Goal: Transaction & Acquisition: Purchase product/service

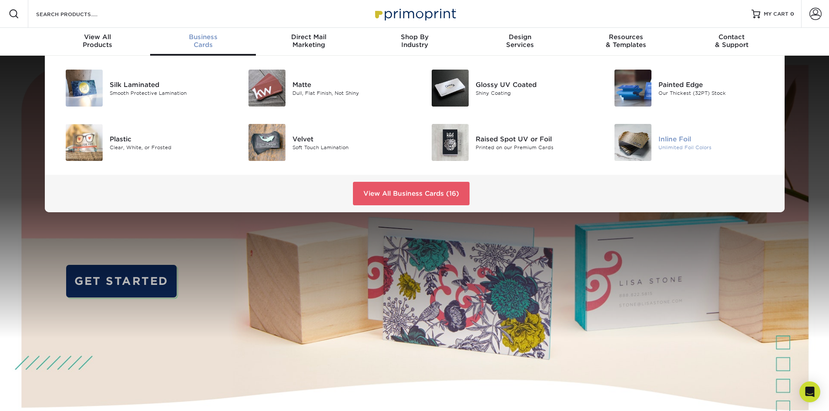
click at [678, 138] on div "Inline Foil" at bounding box center [716, 139] width 115 height 10
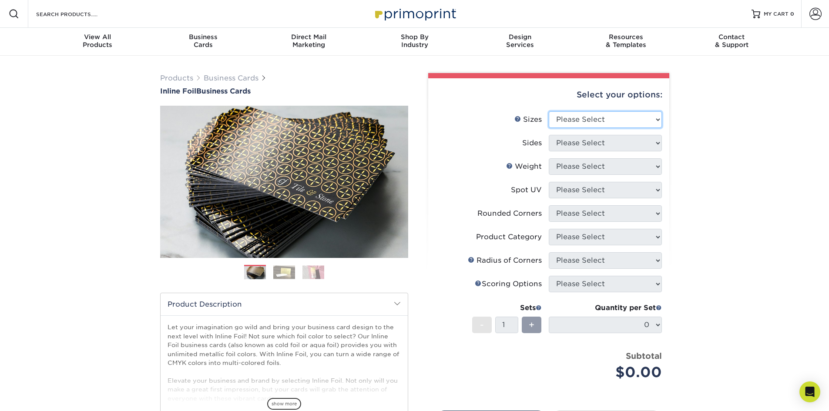
click at [609, 119] on select "Please Select 1.5" x 3.5" - Mini 1.75" x 3.5" - Mini 2" x 2" - Square 2" x 3" -…" at bounding box center [605, 119] width 113 height 17
select select "2.00x3.50"
click at [549, 111] on select "Please Select 1.5" x 3.5" - Mini 1.75" x 3.5" - Mini 2" x 2" - Square 2" x 3" -…" at bounding box center [605, 119] width 113 height 17
click at [615, 144] on select "Please Select Print Both Sides - Foil Back Only Print Both Sides - Foil Both Si…" at bounding box center [605, 143] width 113 height 17
click at [549, 135] on select "Please Select Print Both Sides - Foil Back Only Print Both Sides - Foil Both Si…" at bounding box center [605, 143] width 113 height 17
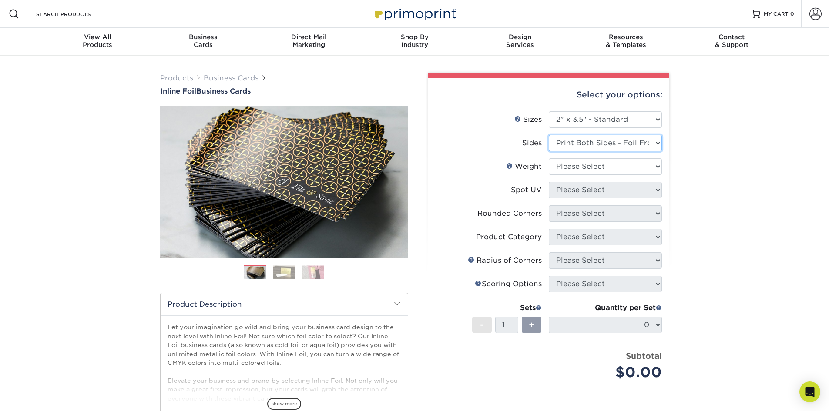
click at [612, 145] on select "Please Select Print Both Sides - Foil Back Only Print Both Sides - Foil Both Si…" at bounding box center [605, 143] width 113 height 17
select select "34527644-b4fd-4ffb-9092-1318eefcd9d9"
click at [549, 135] on select "Please Select Print Both Sides - Foil Back Only Print Both Sides - Foil Both Si…" at bounding box center [605, 143] width 113 height 17
click at [597, 168] on select "Please Select 16PT" at bounding box center [605, 166] width 113 height 17
select select "16PT"
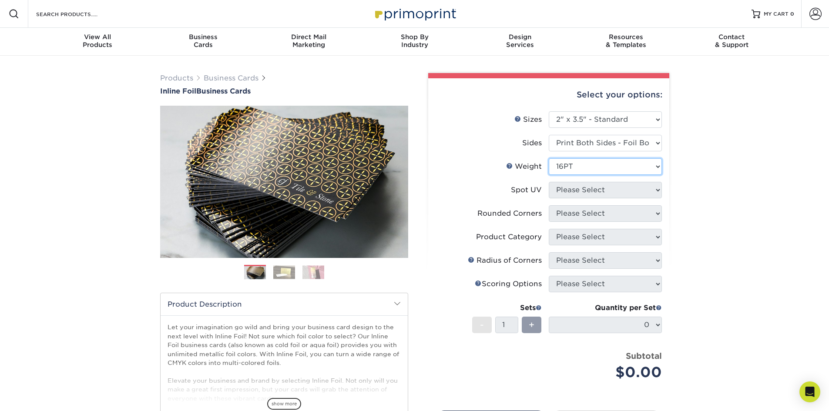
click at [549, 158] on select "Please Select 16PT" at bounding box center [605, 166] width 113 height 17
click at [592, 191] on select "Please Select No Spot UV Front and Back (Both Sides) Front Only Back Only" at bounding box center [605, 190] width 113 height 17
select select "0"
click at [549, 182] on select "Please Select No Spot UV Front and Back (Both Sides) Front Only Back Only" at bounding box center [605, 190] width 113 height 17
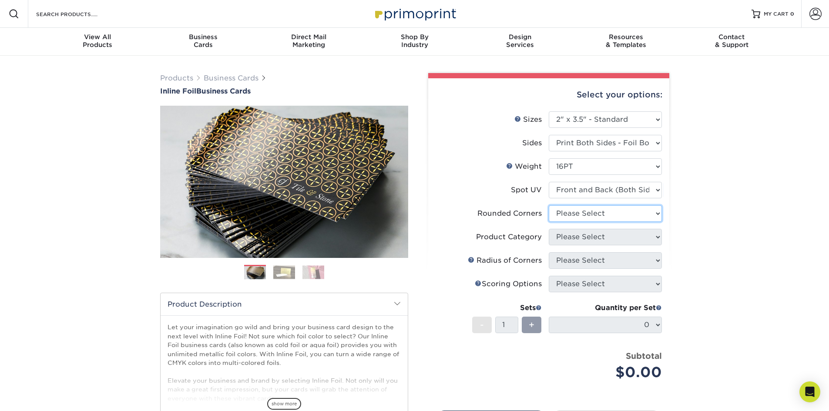
click at [604, 215] on select "Please Select Yes - Round 2 Corners Yes - Round 4 Corners No" at bounding box center [605, 213] width 113 height 17
select select "0"
click at [549, 205] on select "Please Select Yes - Round 2 Corners Yes - Round 4 Corners No" at bounding box center [605, 213] width 113 height 17
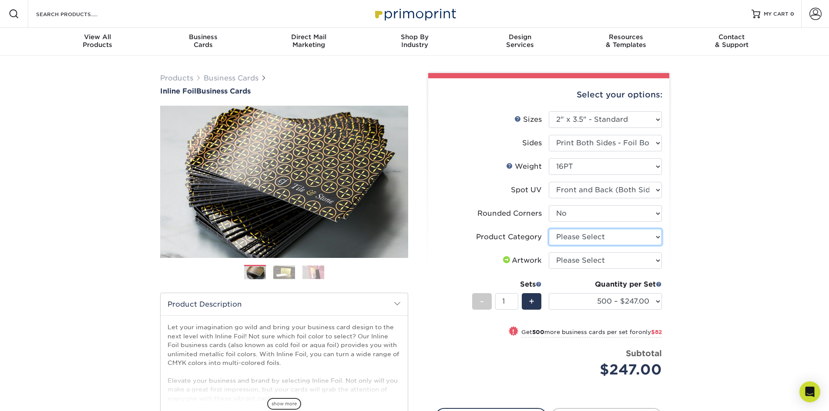
click at [583, 237] on select "Please Select Business Cards" at bounding box center [605, 237] width 113 height 17
select select "3b5148f1-0588-4f88-a218-97bcfdce65c1"
click at [549, 229] on select "Please Select Business Cards" at bounding box center [605, 237] width 113 height 17
click at [591, 259] on select "Please Select I will upload files I need a design - $100" at bounding box center [605, 260] width 113 height 17
select select "upload"
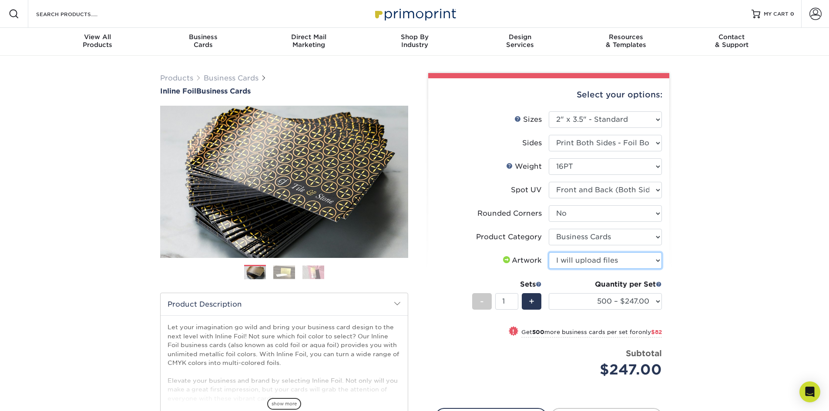
click at [549, 252] on select "Please Select I will upload files I need a design - $100" at bounding box center [605, 260] width 113 height 17
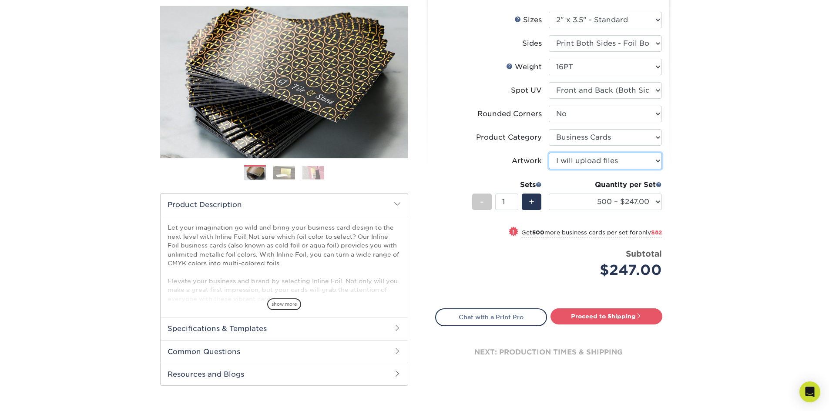
scroll to position [103, 0]
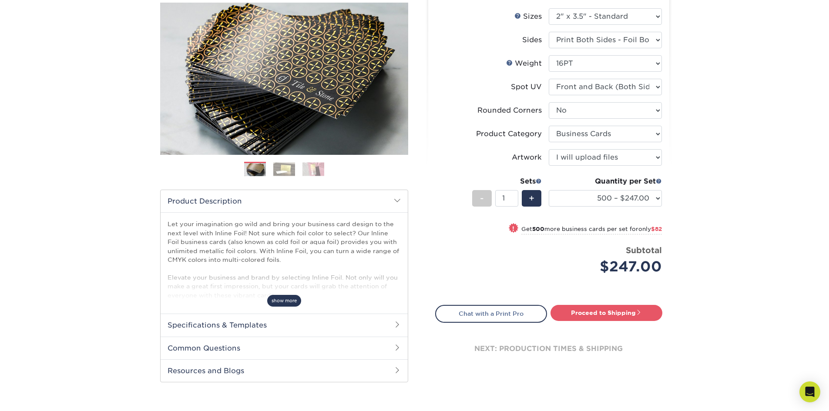
click at [292, 301] on span "show more" at bounding box center [284, 301] width 34 height 12
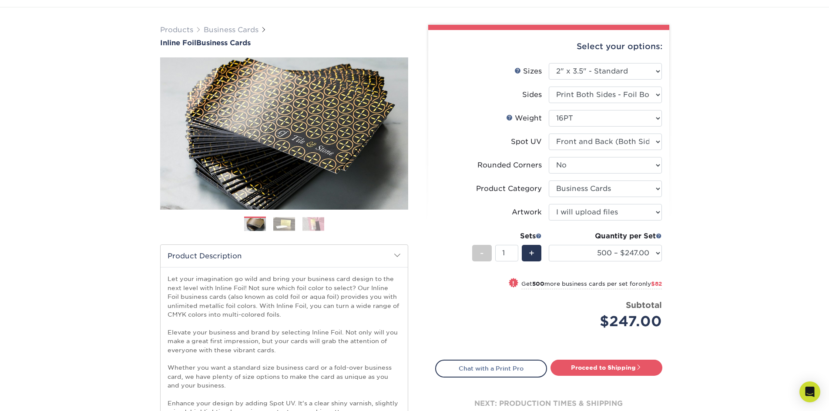
scroll to position [0, 0]
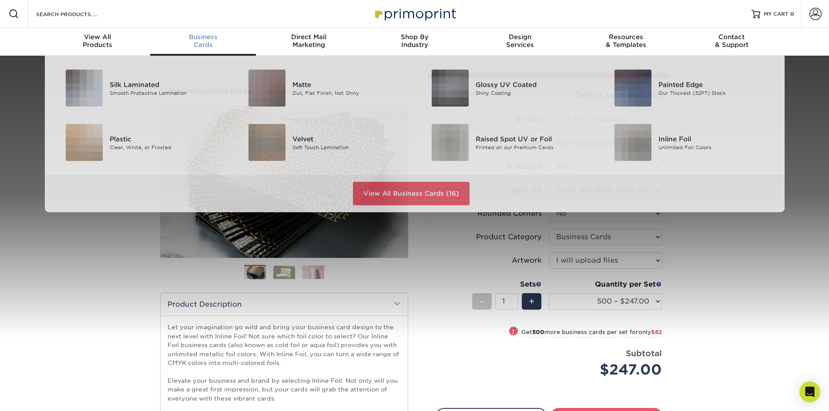
click at [203, 37] on span "Business" at bounding box center [203, 37] width 106 height 8
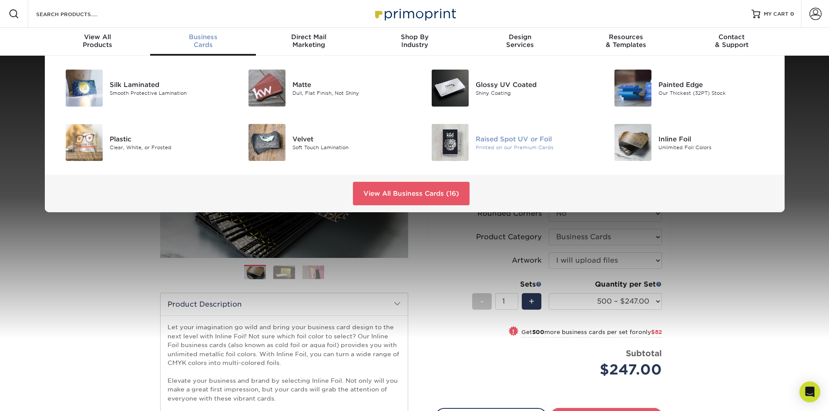
click at [443, 138] on img at bounding box center [450, 142] width 37 height 37
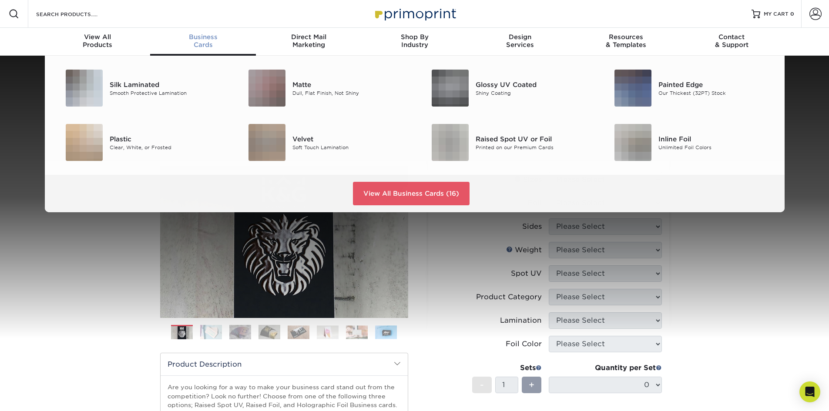
click at [204, 40] on span "Business" at bounding box center [203, 37] width 106 height 8
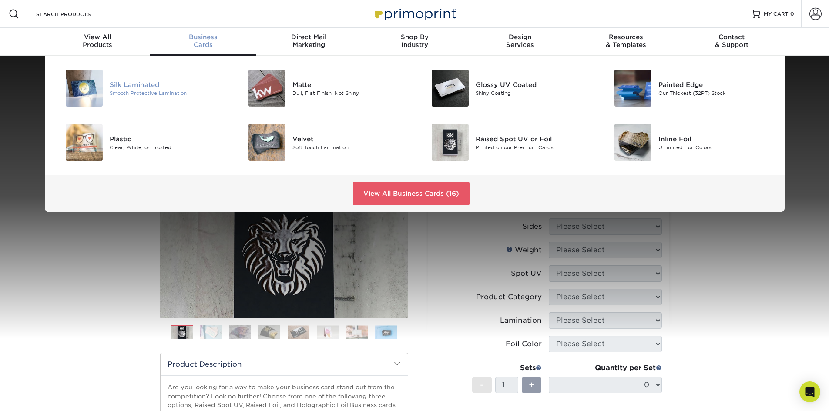
click at [138, 83] on div "Silk Laminated" at bounding box center [167, 85] width 115 height 10
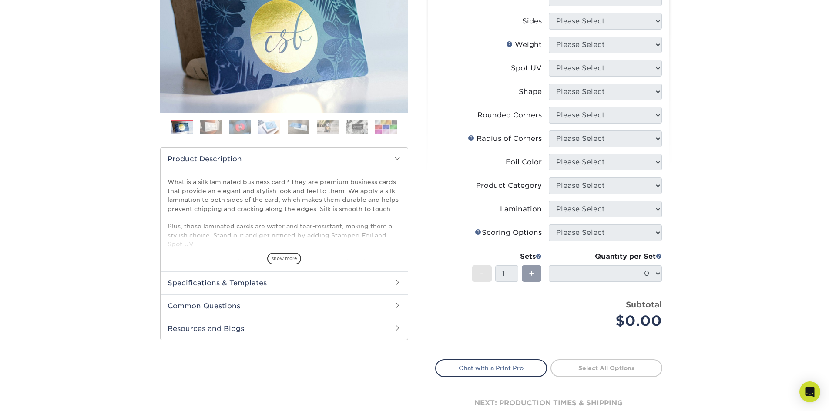
scroll to position [156, 0]
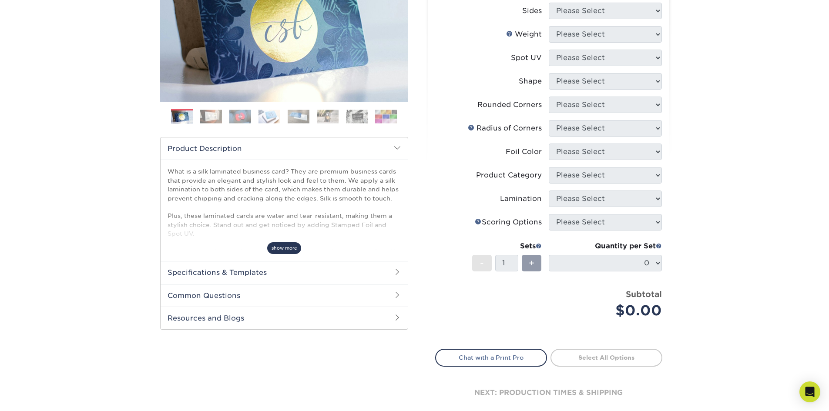
click at [290, 250] on span "show more" at bounding box center [284, 248] width 34 height 12
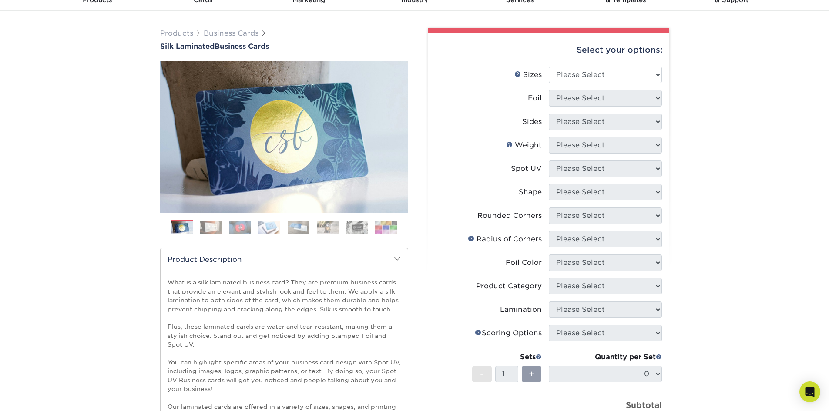
scroll to position [39, 0]
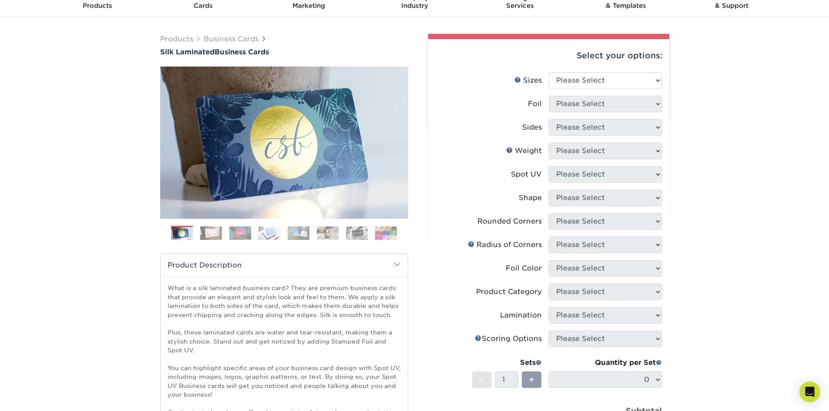
click at [599, 112] on li "Foil Please Select" at bounding box center [549, 108] width 226 height 24
click at [608, 81] on select "Please Select 1.5" x 3.5" - Mini 1.75" x 3.5" - Mini 2" x 2" - Square 2" x 3" -…" at bounding box center [605, 80] width 113 height 17
select select "2.00x3.50"
click at [549, 72] on select "Please Select 1.5" x 3.5" - Mini 1.75" x 3.5" - Mini 2" x 2" - Square 2" x 3" -…" at bounding box center [605, 80] width 113 height 17
click at [607, 106] on select "Please Select Yes No" at bounding box center [605, 104] width 113 height 17
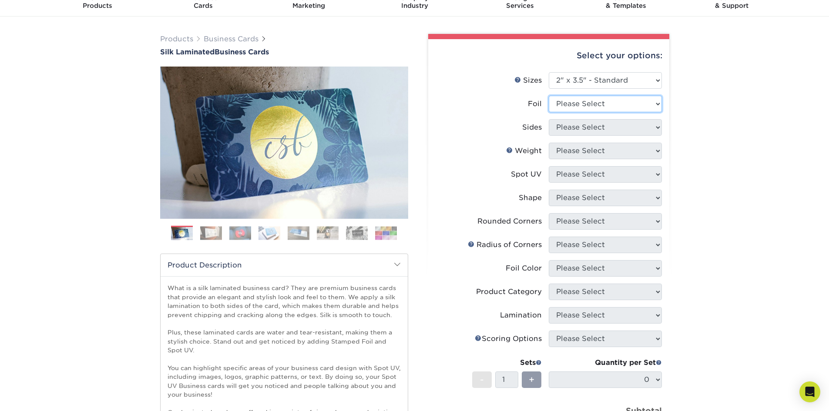
select select "1"
click at [549, 96] on select "Please Select Yes No" at bounding box center [605, 104] width 113 height 17
click at [603, 125] on select "Please Select Print Both Sides - Foil Both Sides Print Both Sides - Foil Front …" at bounding box center [605, 127] width 113 height 17
select select "e9e9dfb3-fba1-4d60-972c-fd9ca5904d33"
click at [549, 119] on select "Please Select Print Both Sides - Foil Both Sides Print Both Sides - Foil Front …" at bounding box center [605, 127] width 113 height 17
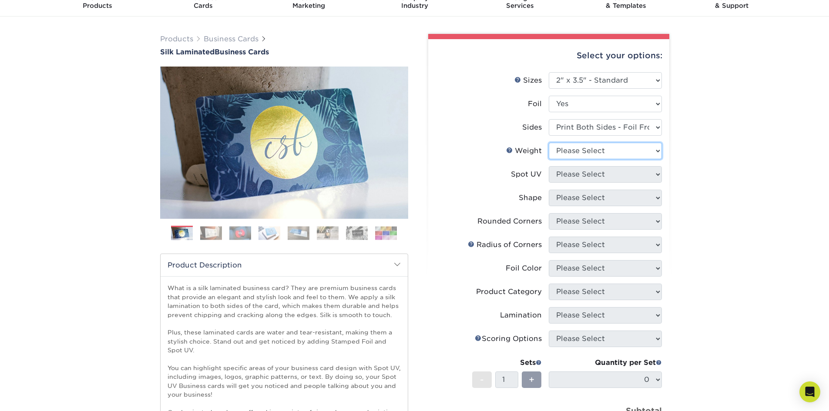
click at [599, 154] on select "Please Select 16PT" at bounding box center [605, 151] width 113 height 17
select select "16PT"
click at [549, 143] on select "Please Select 16PT" at bounding box center [605, 151] width 113 height 17
click at [594, 174] on select "Please Select No Spot UV Front and Back (Both Sides) Front Only Back Only" at bounding box center [605, 174] width 113 height 17
select select "0"
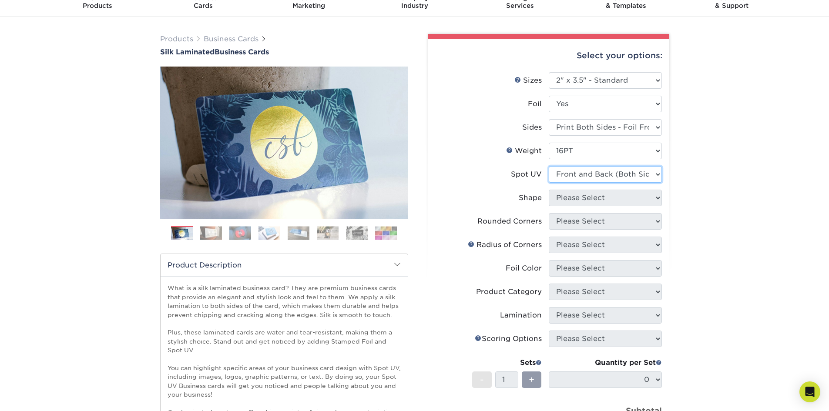
click at [549, 166] on select "Please Select No Spot UV Front and Back (Both Sides) Front Only Back Only" at bounding box center [605, 174] width 113 height 17
click at [610, 200] on select "Please Select Standard" at bounding box center [605, 198] width 113 height 17
select select "standard"
click at [549, 190] on select "Please Select Standard" at bounding box center [605, 198] width 113 height 17
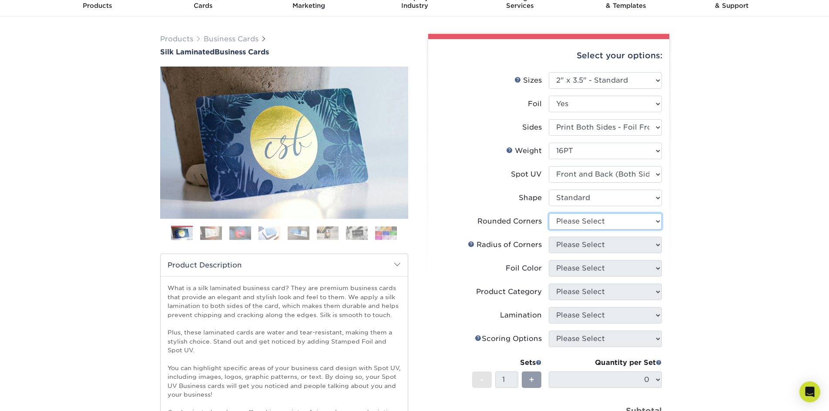
click at [597, 220] on select "Please Select Yes - Round 2 Corners Yes - Round 4 Corners No" at bounding box center [605, 221] width 113 height 17
select select "0"
click at [549, 213] on select "Please Select Yes - Round 2 Corners Yes - Round 4 Corners No" at bounding box center [605, 221] width 113 height 17
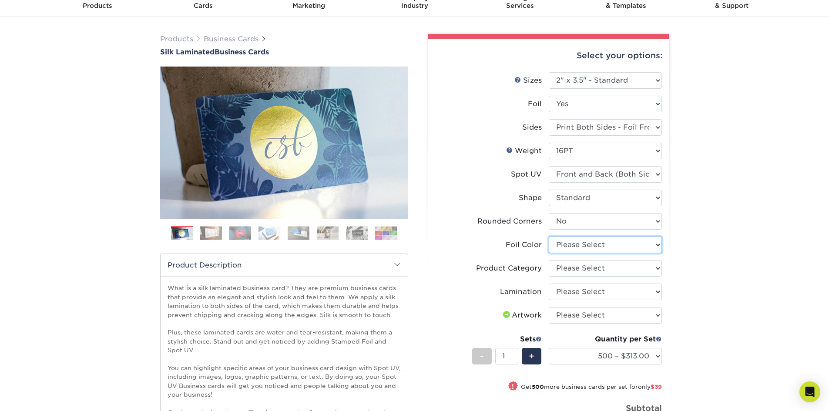
click at [617, 244] on select "Please Select Silver Foil Black Foil Blue Foil Copper Foil Gold Foil Red Foil R…" at bounding box center [605, 245] width 113 height 17
select select "a834dd52-fe06-4ed6-9a86-5bd3c2d02515"
click at [549, 237] on select "Please Select Silver Foil Black Foil Blue Foil Copper Foil Gold Foil Red Foil R…" at bounding box center [605, 245] width 113 height 17
click at [599, 266] on select "Please Select Business Cards" at bounding box center [605, 268] width 113 height 17
select select "3b5148f1-0588-4f88-a218-97bcfdce65c1"
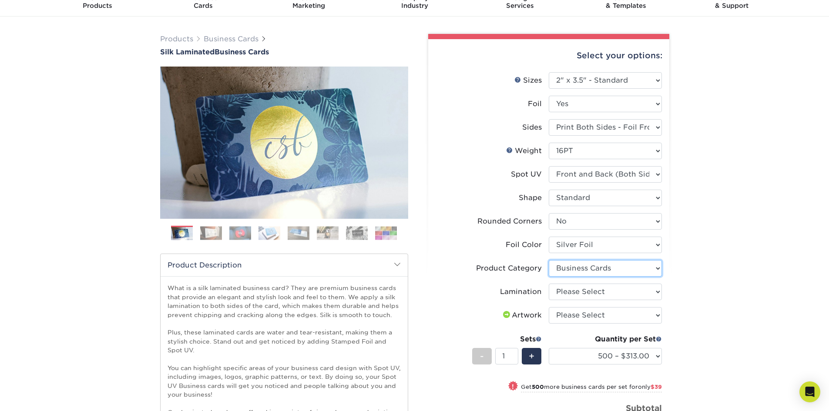
click at [549, 260] on select "Please Select Business Cards" at bounding box center [605, 268] width 113 height 17
click at [593, 293] on select "Please Select Silk" at bounding box center [605, 292] width 113 height 17
select select "ccacb42f-45f7-42d3-bbd3-7c8421cf37f0"
click at [549, 284] on select "Please Select Silk" at bounding box center [605, 292] width 113 height 17
click at [582, 316] on select "Please Select I will upload files I need a design - $100" at bounding box center [605, 315] width 113 height 17
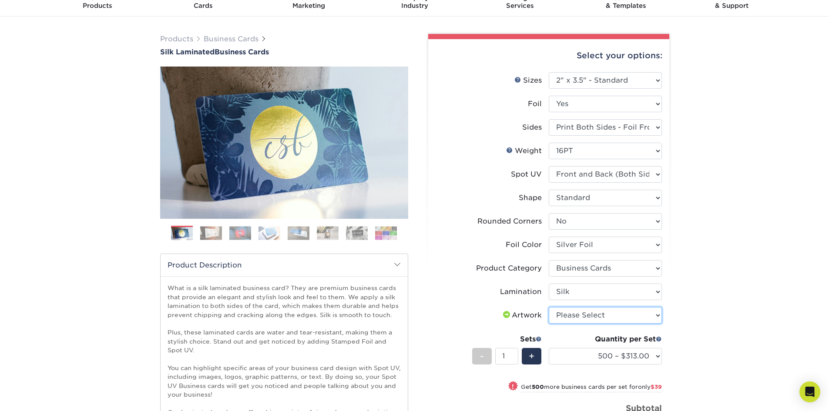
select select "upload"
click at [549, 307] on select "Please Select I will upload files I need a design - $100" at bounding box center [605, 315] width 113 height 17
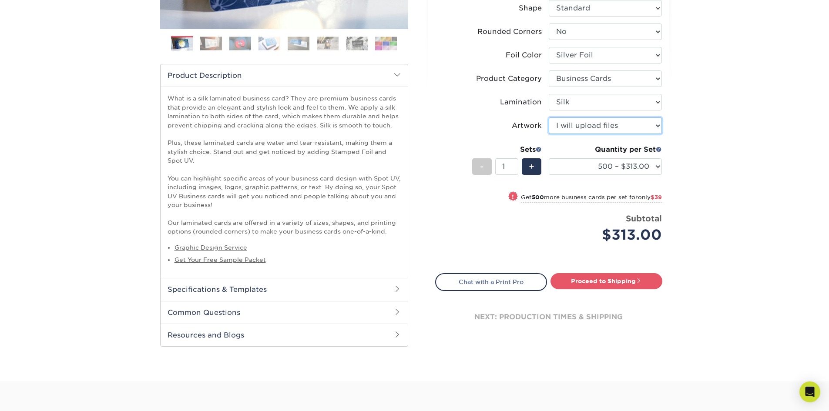
scroll to position [238, 0]
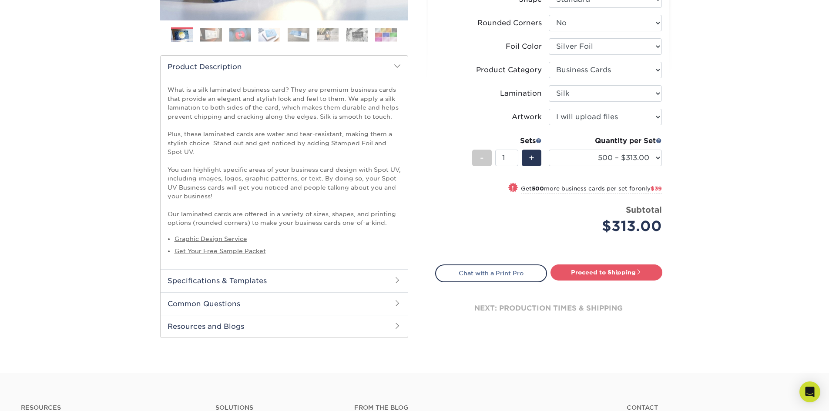
click at [397, 280] on span at bounding box center [397, 280] width 7 height 7
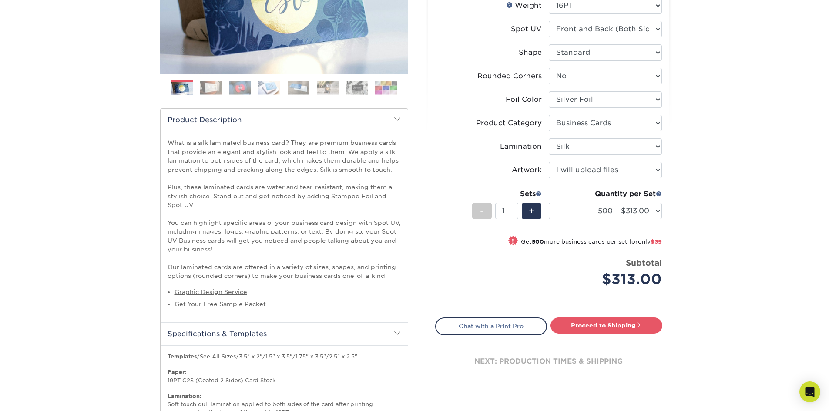
scroll to position [0, 0]
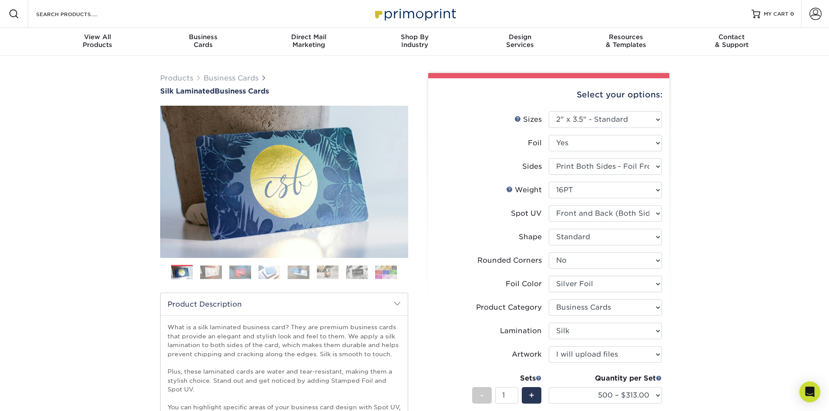
click at [218, 273] on img at bounding box center [211, 272] width 22 height 13
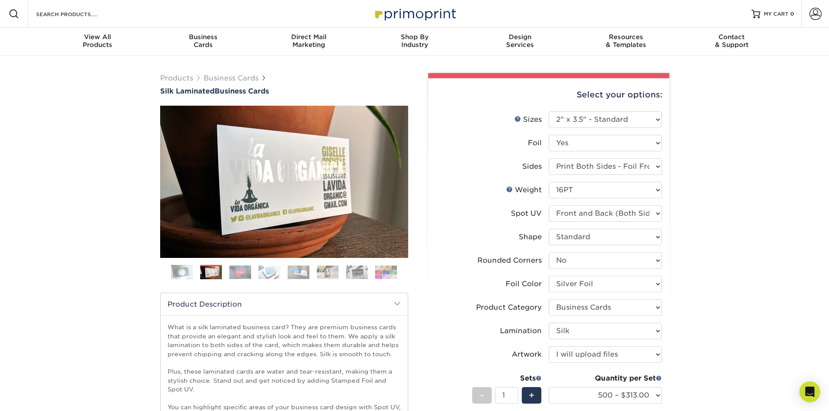
click at [239, 275] on img at bounding box center [240, 272] width 22 height 13
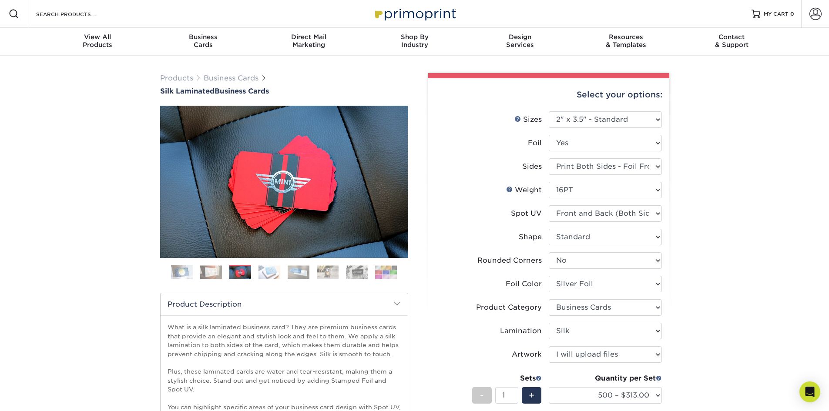
click at [298, 271] on img at bounding box center [299, 272] width 22 height 13
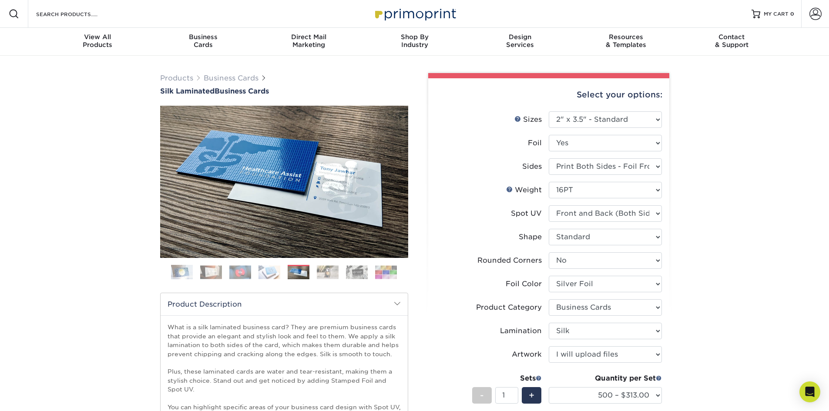
click at [314, 271] on ol at bounding box center [284, 275] width 248 height 21
click at [336, 271] on img at bounding box center [328, 272] width 22 height 13
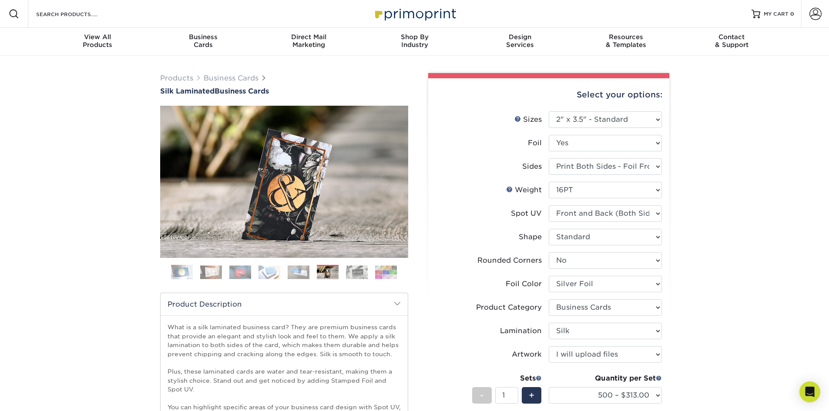
click at [353, 272] on img at bounding box center [357, 272] width 22 height 13
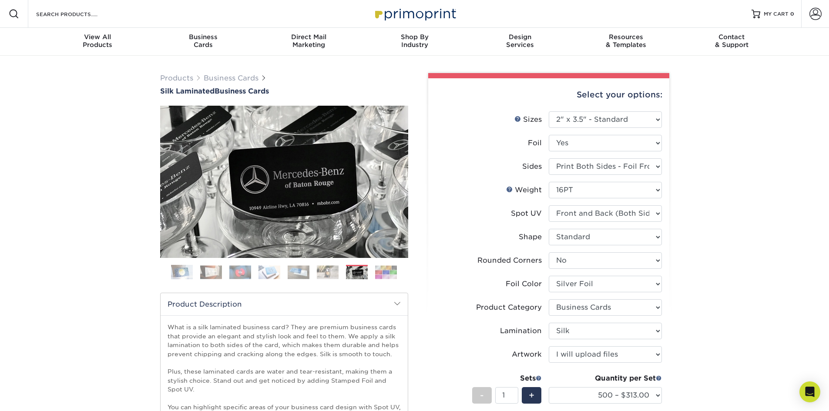
click at [375, 274] on img at bounding box center [386, 272] width 22 height 13
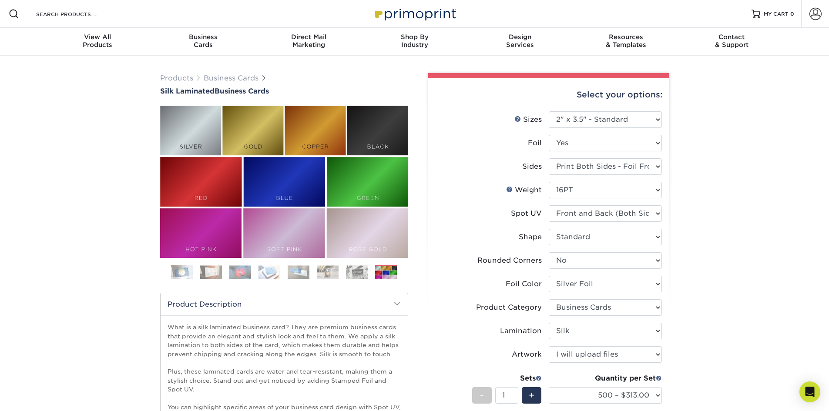
click at [394, 275] on img at bounding box center [386, 272] width 22 height 13
click at [184, 273] on img at bounding box center [182, 273] width 22 height 22
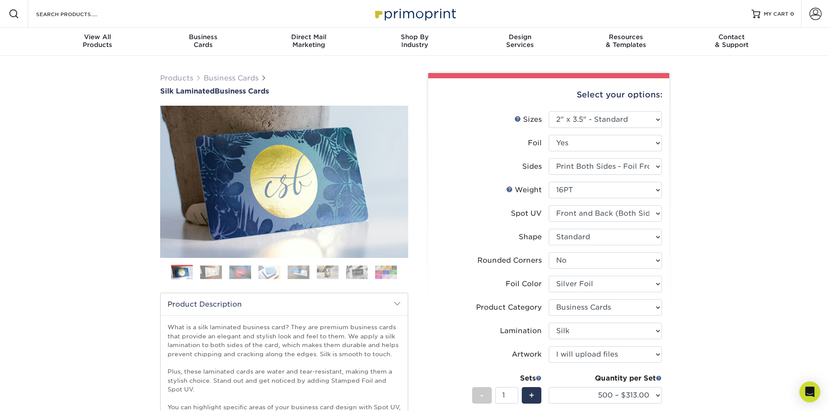
click at [197, 273] on ol at bounding box center [284, 275] width 248 height 21
click at [232, 272] on img at bounding box center [240, 272] width 22 height 13
